Goal: Task Accomplishment & Management: Manage account settings

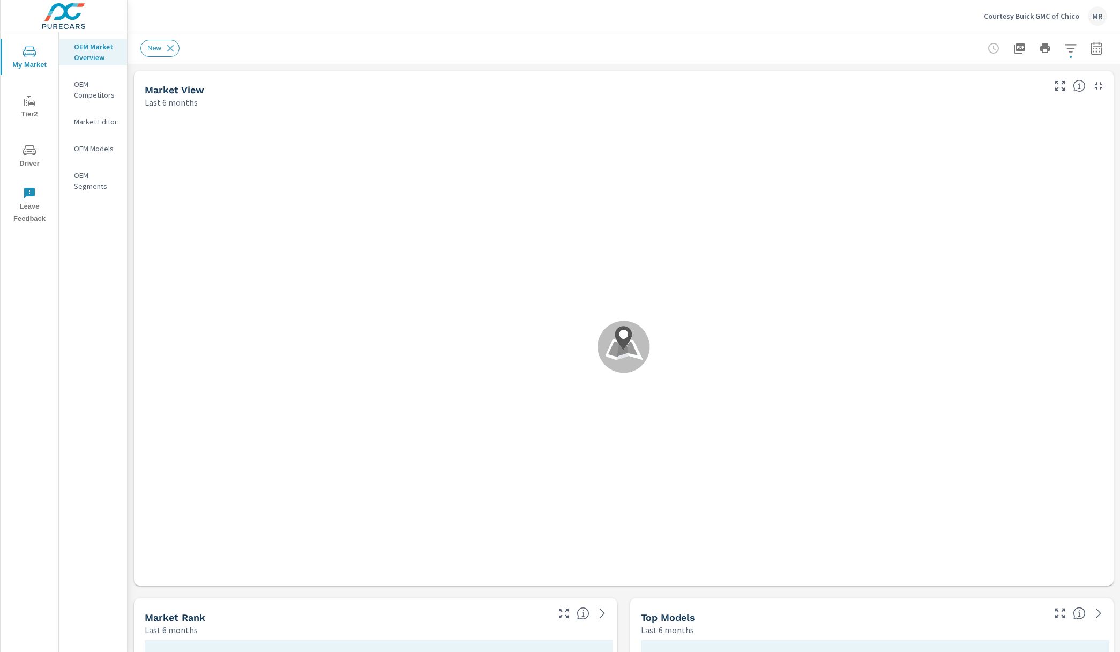
scroll to position [1, 0]
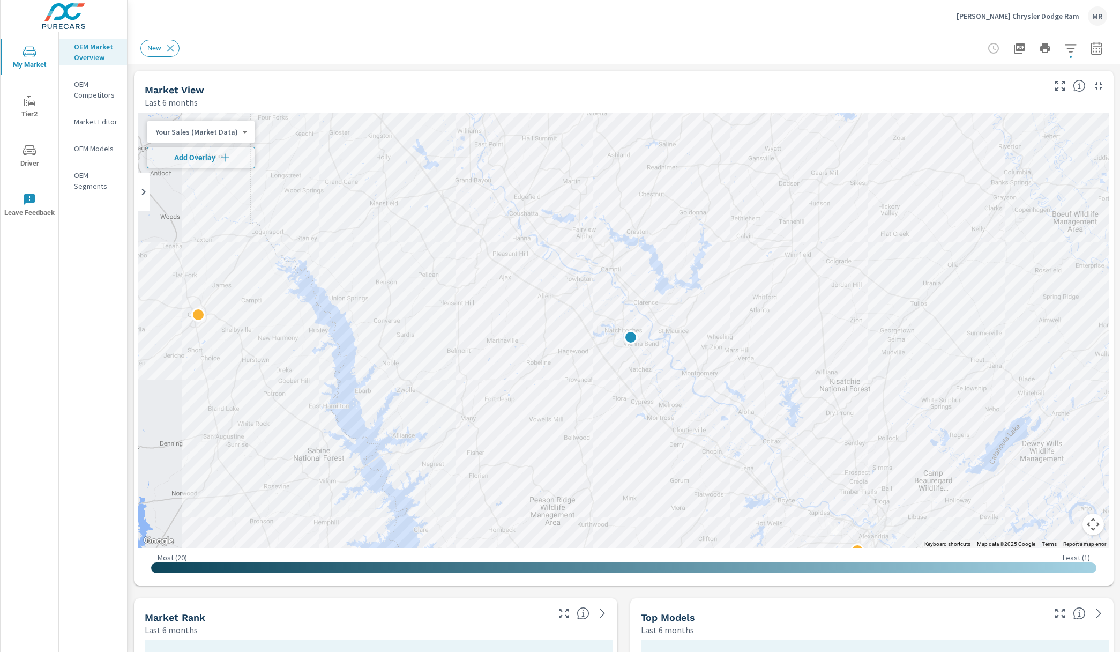
scroll to position [1, 0]
click at [1014, 9] on div "[PERSON_NAME] Chrysler Dodge Ram MR" at bounding box center [1032, 15] width 151 height 19
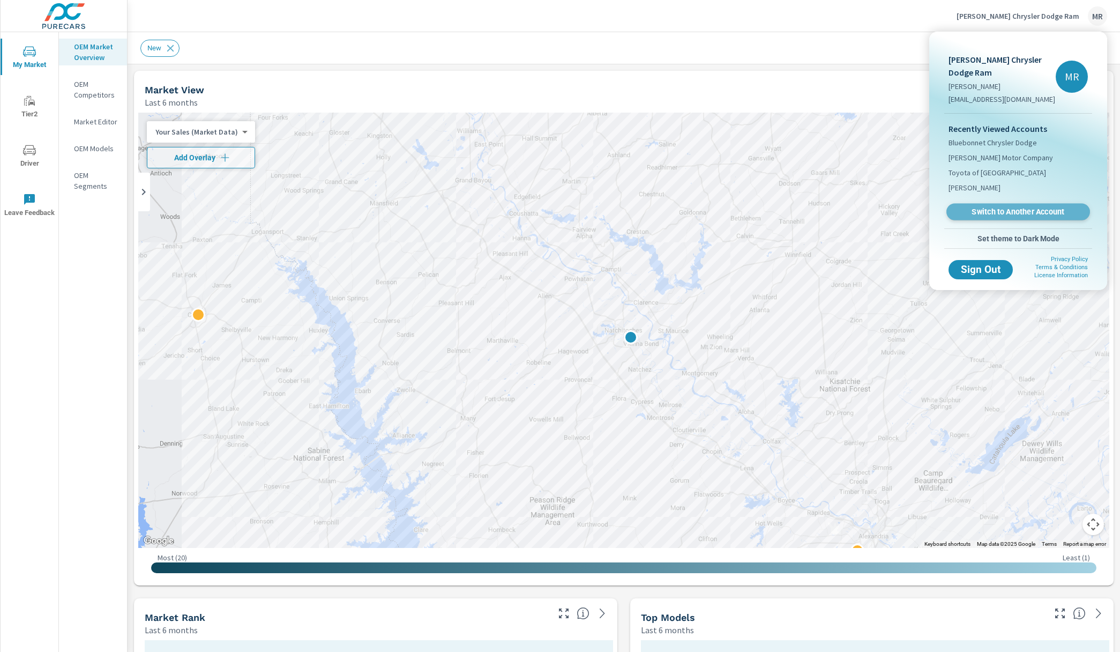
click at [987, 207] on span "Switch to Another Account" at bounding box center [1017, 212] width 131 height 10
